Goal: Information Seeking & Learning: Learn about a topic

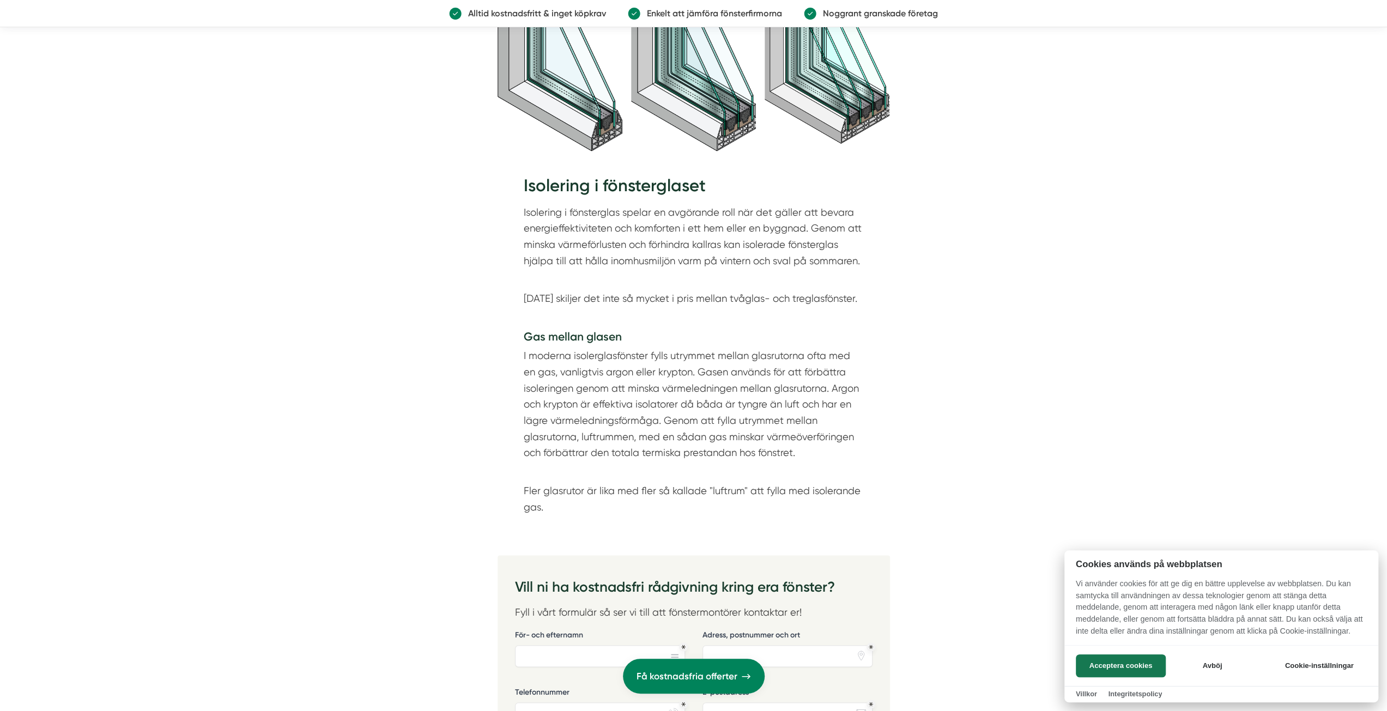
scroll to position [1635, 0]
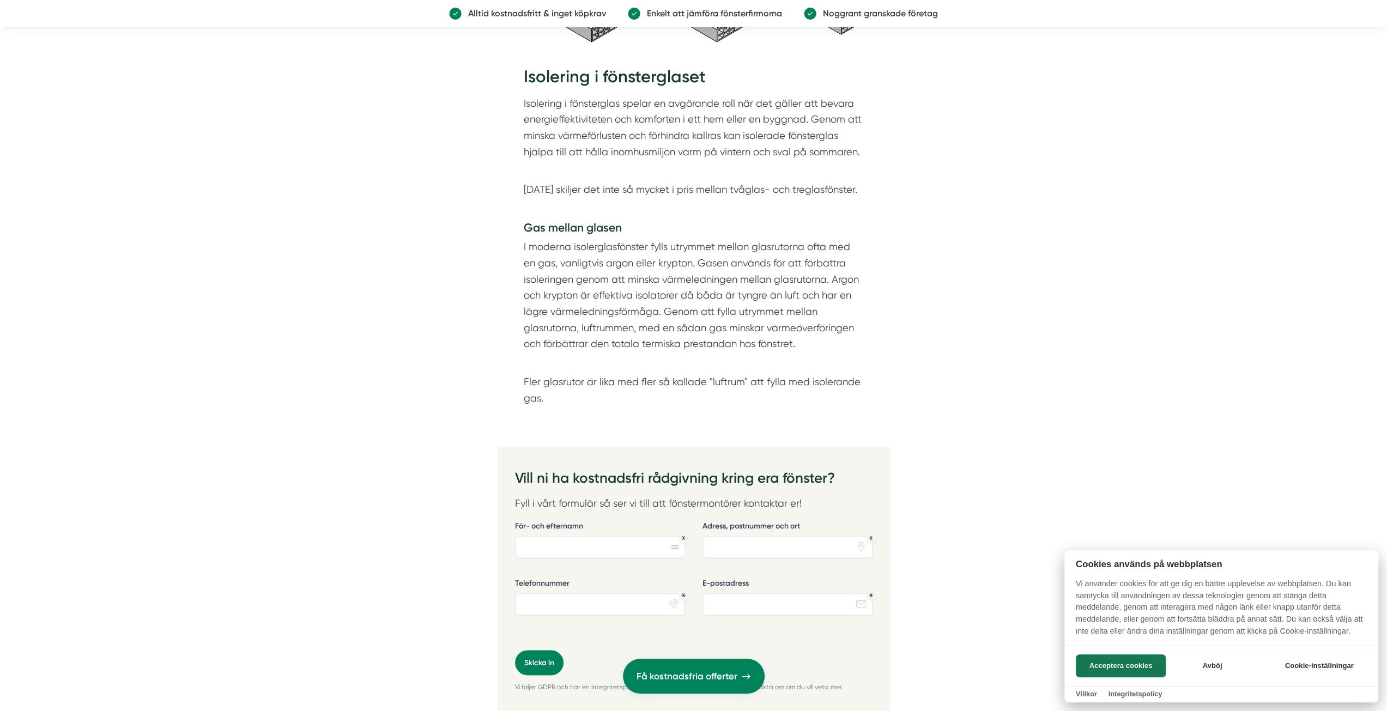
drag, startPoint x: 553, startPoint y: 248, endPoint x: 766, endPoint y: 298, distance: 218.3
click at [766, 298] on div at bounding box center [693, 355] width 1387 height 711
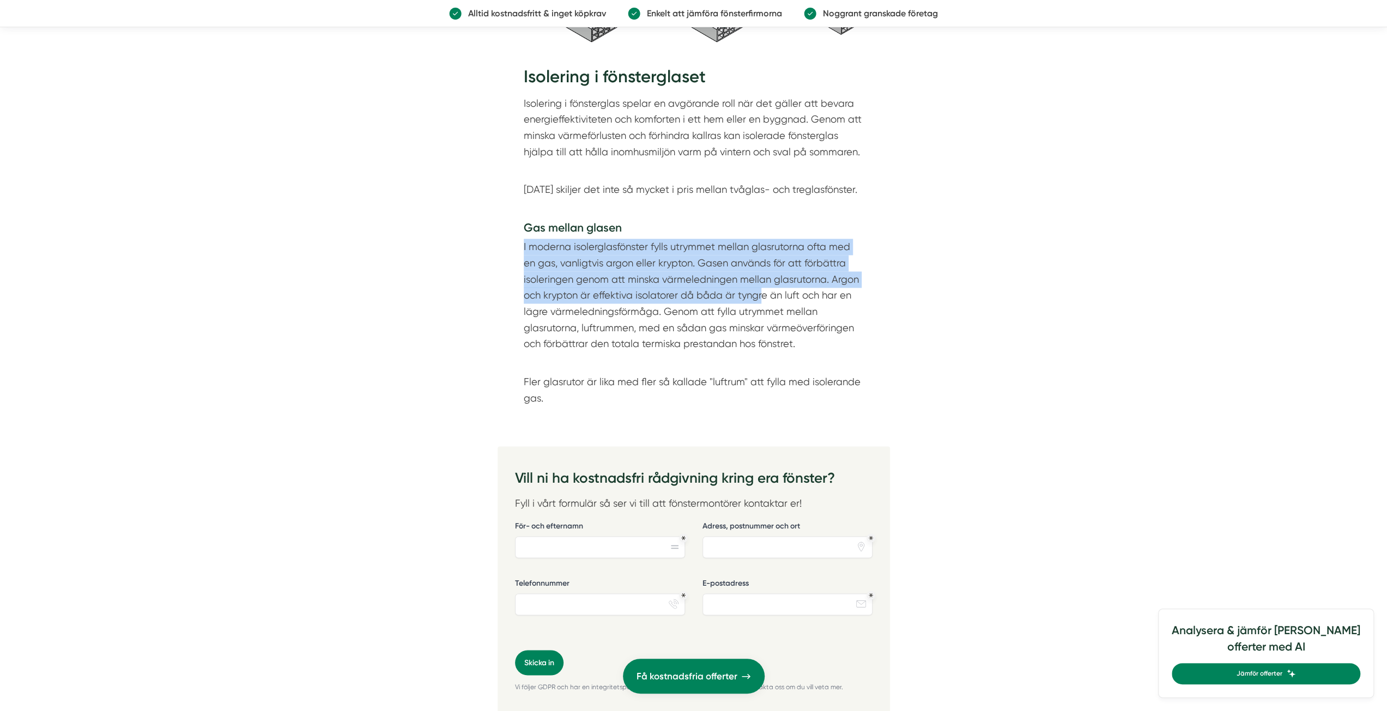
drag, startPoint x: 729, startPoint y: 287, endPoint x: 516, endPoint y: 246, distance: 217.5
click at [516, 246] on div "Isolering i fönsterglaset Isolering i fönsterglas spelar en avgörande roll när …" at bounding box center [694, 239] width 392 height 380
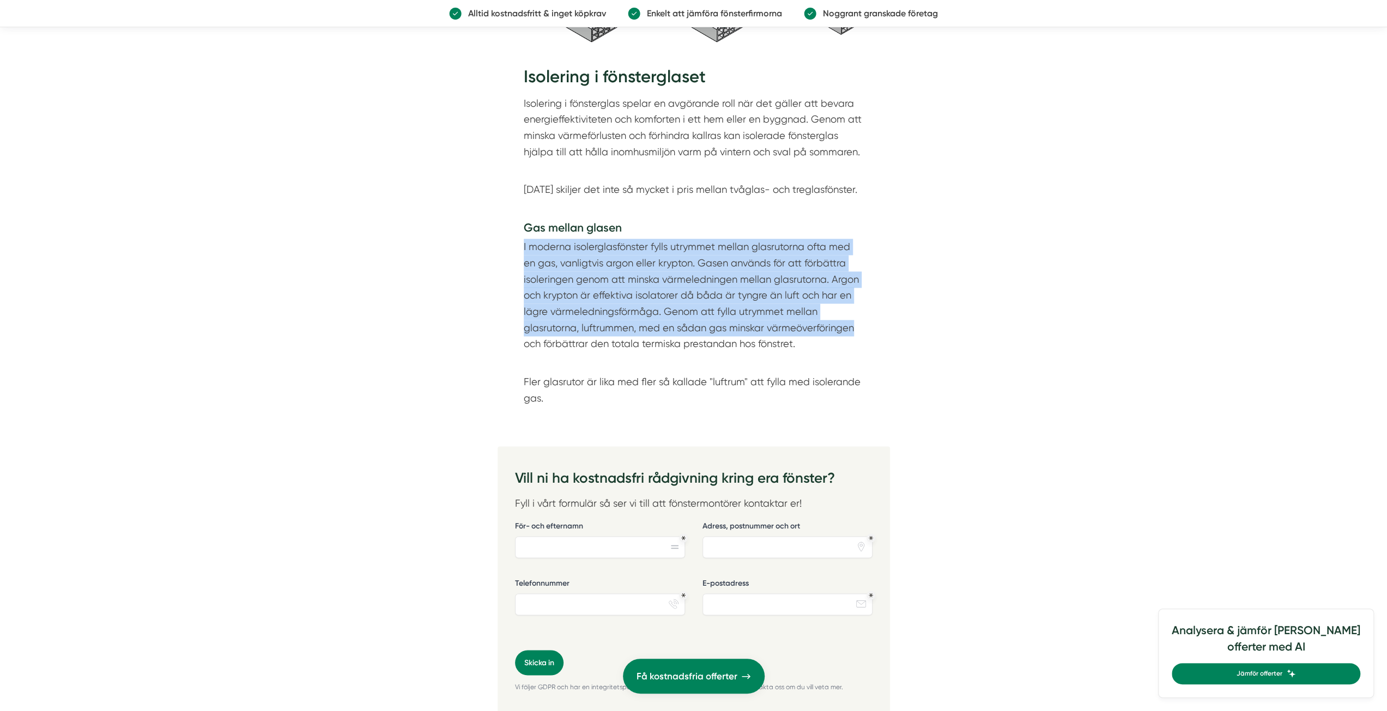
drag, startPoint x: 519, startPoint y: 244, endPoint x: 857, endPoint y: 325, distance: 347.7
click at [857, 325] on div "Isolering i fönsterglaset Isolering i fönsterglas spelar en avgörande roll när …" at bounding box center [694, 239] width 392 height 380
click at [843, 331] on p "I moderna isolerglasfönster fylls utrymmet mellan glasrutorna ofta med en gas, …" at bounding box center [694, 295] width 340 height 113
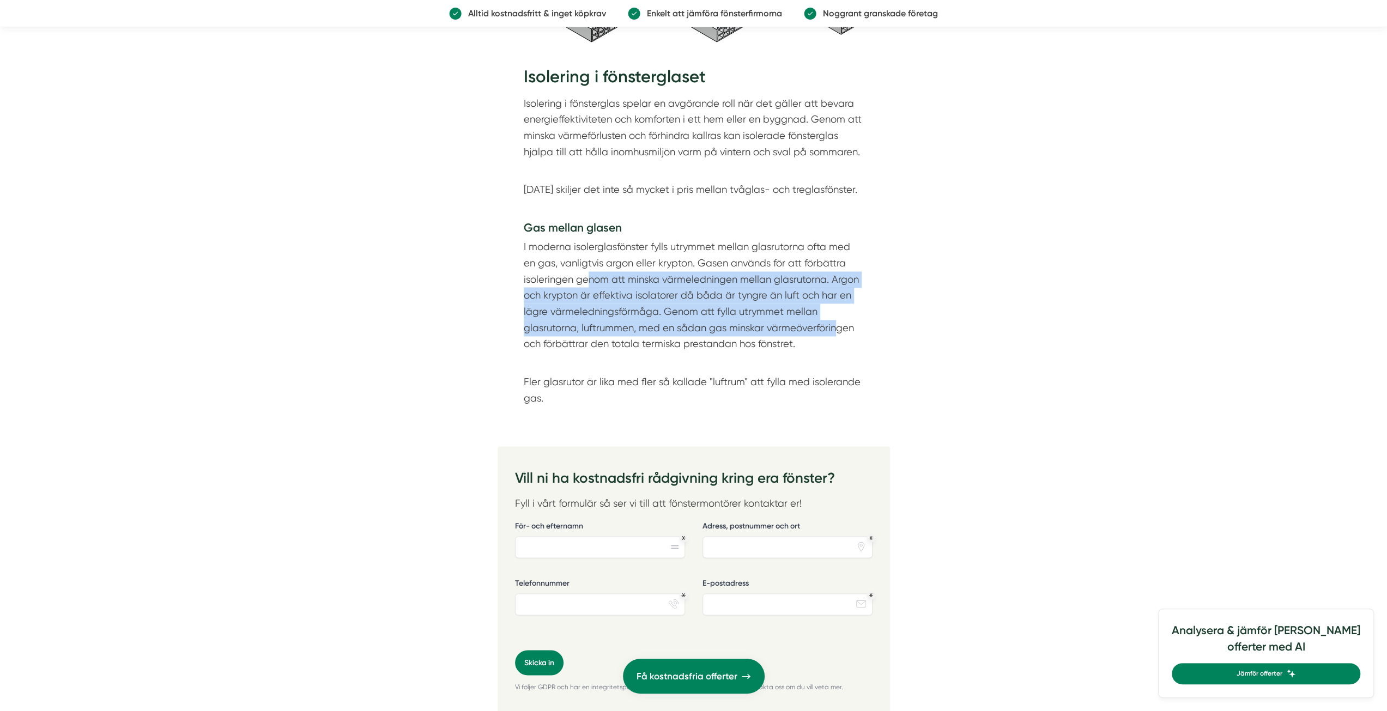
drag, startPoint x: 834, startPoint y: 333, endPoint x: 572, endPoint y: 263, distance: 271.3
click at [580, 268] on p "I moderna isolerglasfönster fylls utrymmet mellan glasrutorna ofta med en gas, …" at bounding box center [694, 295] width 340 height 113
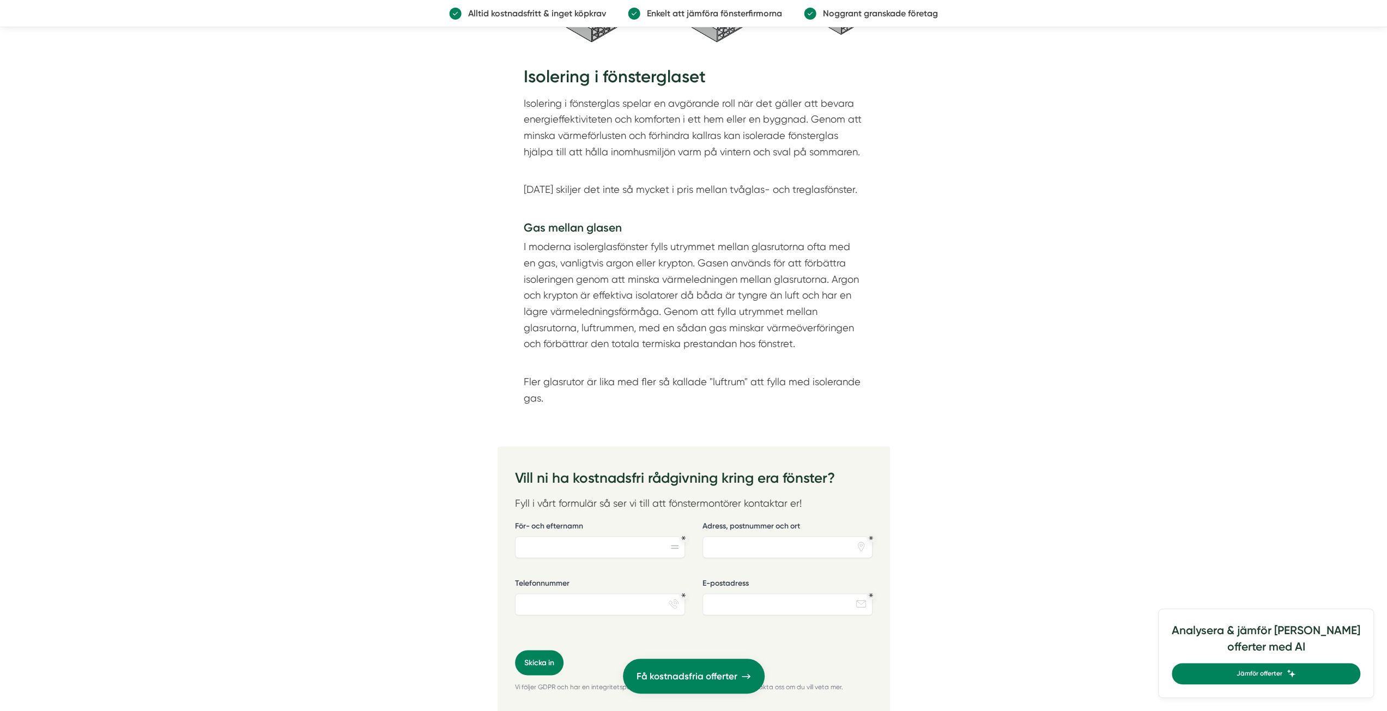
click at [571, 262] on p "I moderna isolerglasfönster fylls utrymmet mellan glasrutorna ofta med en gas, …" at bounding box center [694, 295] width 340 height 113
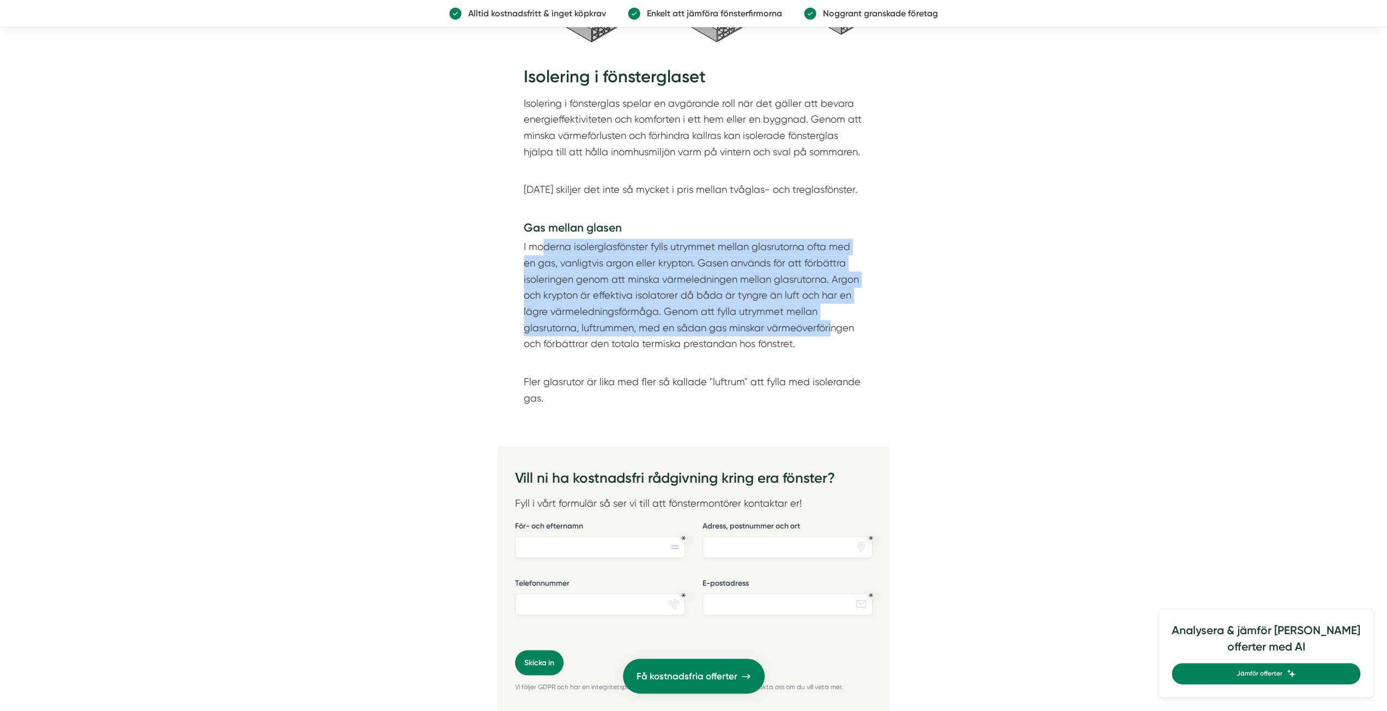
drag, startPoint x: 541, startPoint y: 250, endPoint x: 832, endPoint y: 330, distance: 301.7
click at [831, 330] on p "I moderna isolerglasfönster fylls utrymmet mellan glasrutorna ofta med en gas, …" at bounding box center [694, 295] width 340 height 113
click at [832, 329] on p "I moderna isolerglasfönster fylls utrymmet mellan glasrutorna ofta med en gas, …" at bounding box center [694, 295] width 340 height 113
drag, startPoint x: 717, startPoint y: 302, endPoint x: 495, endPoint y: 246, distance: 229.0
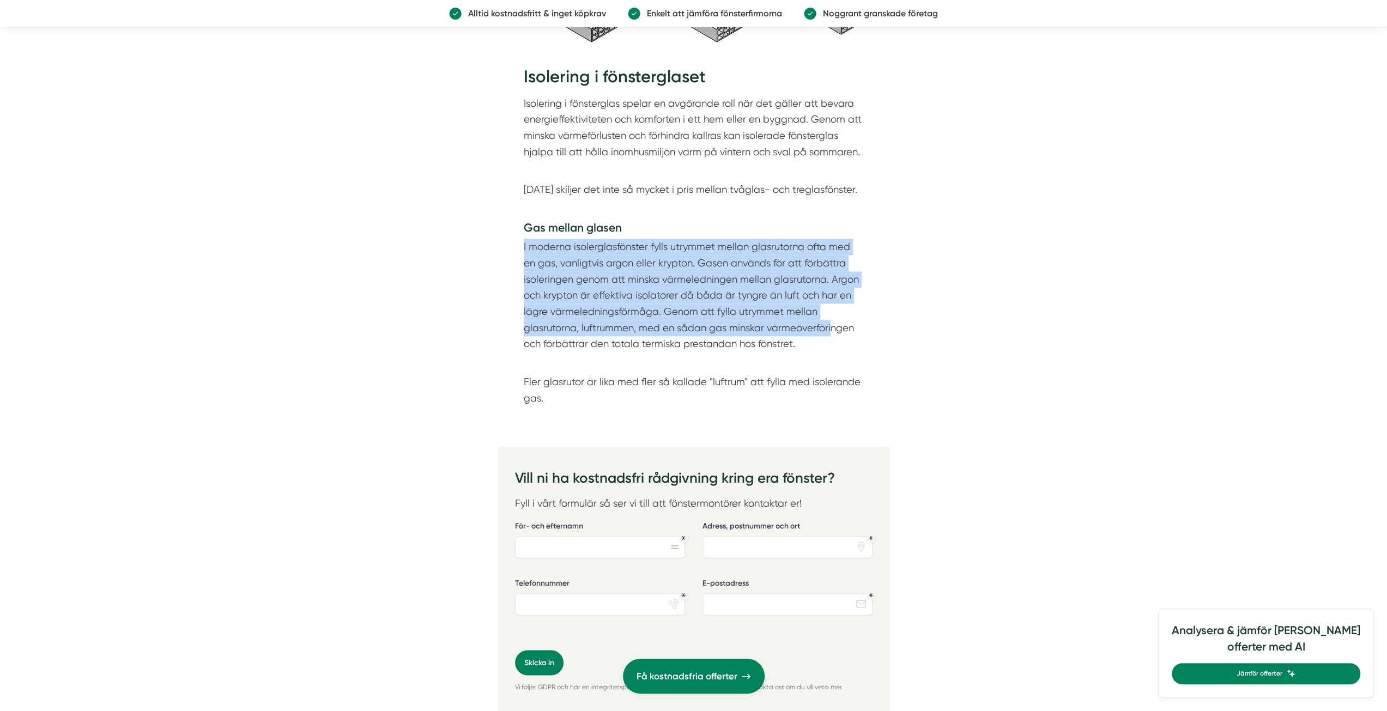
drag, startPoint x: 504, startPoint y: 245, endPoint x: 860, endPoint y: 342, distance: 368.9
click at [860, 342] on div "Isolering i fönsterglaset Isolering i fönsterglas spelar en avgörande roll när …" at bounding box center [694, 239] width 392 height 380
click at [858, 342] on p "I moderna isolerglasfönster fylls utrymmet mellan glasrutorna ofta med en gas, …" at bounding box center [694, 295] width 340 height 113
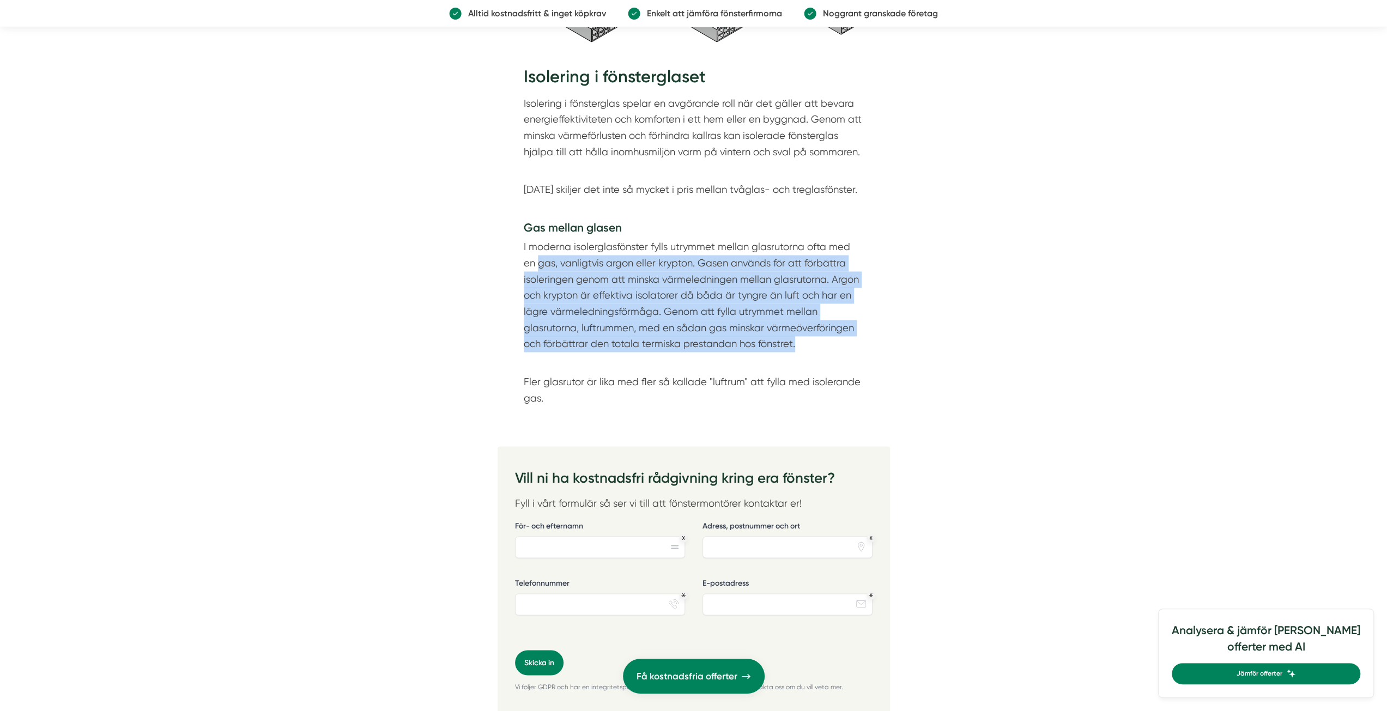
drag, startPoint x: 845, startPoint y: 345, endPoint x: 509, endPoint y: 256, distance: 347.8
click at [513, 257] on div "Isolering i fönsterglaset Isolering i fönsterglas spelar en avgörande roll när …" at bounding box center [694, 239] width 392 height 380
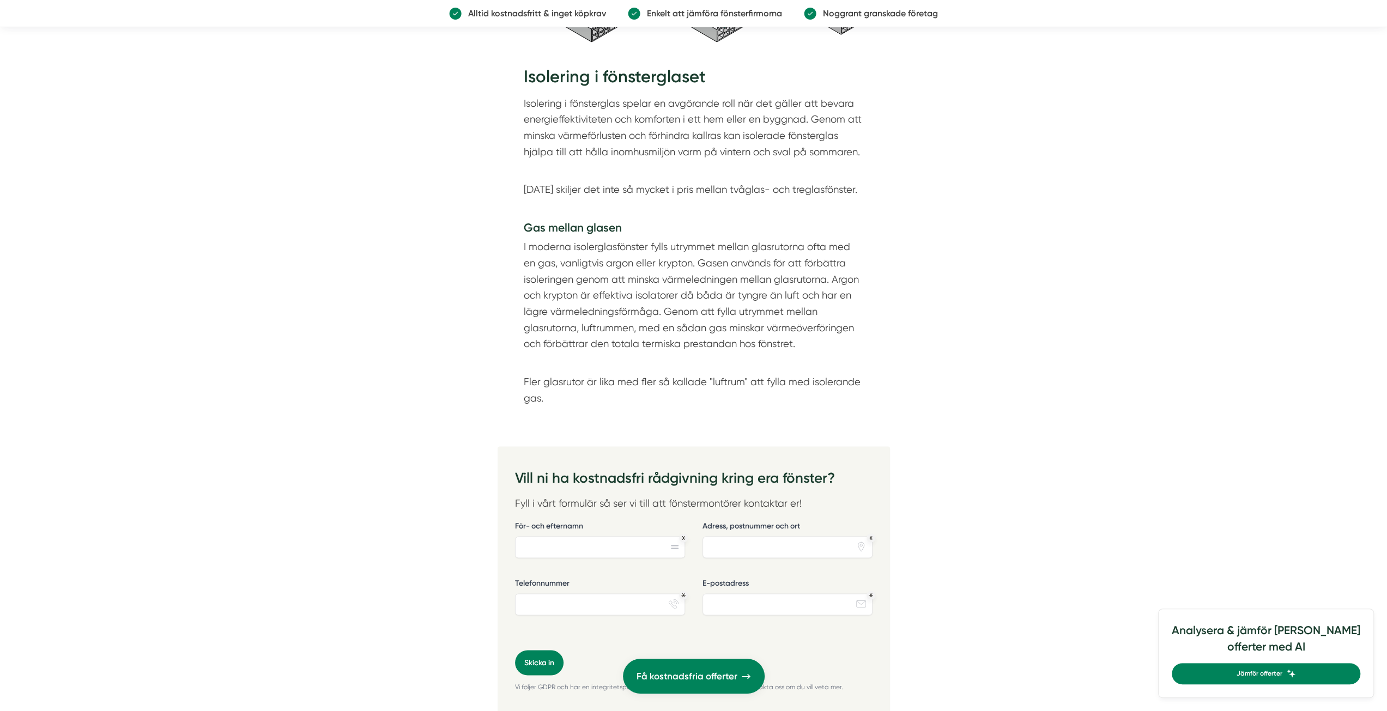
click at [505, 255] on div "Isolering i fönsterglaset Isolering i fönsterglas spelar en avgörande roll när …" at bounding box center [694, 239] width 392 height 380
